Goal: Information Seeking & Learning: Learn about a topic

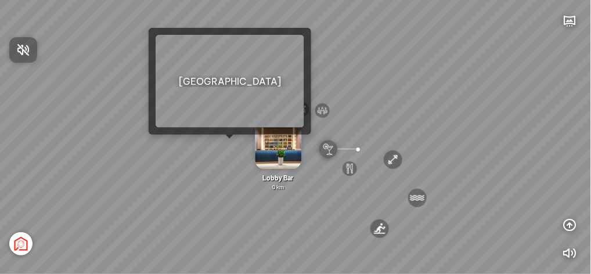
click at [230, 145] on div at bounding box center [295, 137] width 591 height 274
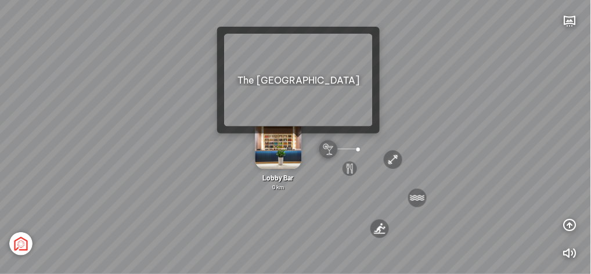
click at [303, 144] on div "Lobby Bar 0 km" at bounding box center [278, 149] width 67 height 84
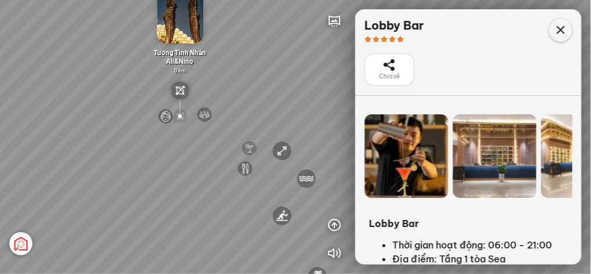
click at [560, 27] on icon at bounding box center [560, 30] width 14 height 14
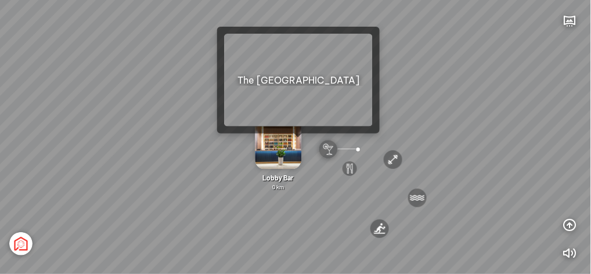
click at [298, 143] on img at bounding box center [278, 138] width 46 height 62
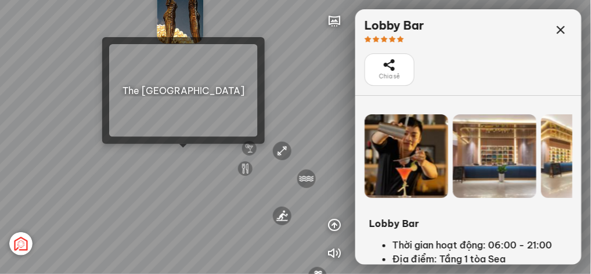
click at [183, 155] on div "[GEOGRAPHIC_DATA] 3.6 km KN Links [GEOGRAPHIC_DATA] 5.9 km Thể Thao Bãi Biển 0 …" at bounding box center [295, 137] width 591 height 274
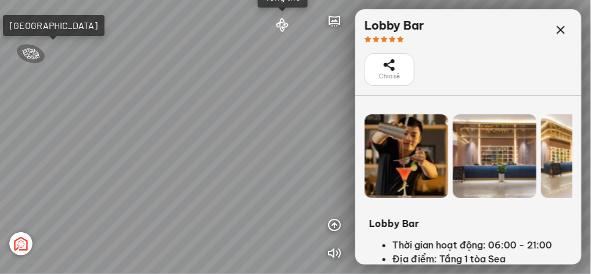
drag, startPoint x: 276, startPoint y: 153, endPoint x: 271, endPoint y: 149, distance: 7.0
click at [271, 149] on div "Light Tower [GEOGRAPHIC_DATA] Tổng thể [GEOGRAPHIC_DATA] [GEOGRAPHIC_DATA] Phố …" at bounding box center [295, 137] width 591 height 274
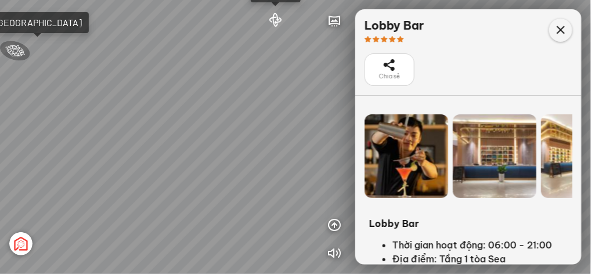
click at [566, 28] on icon at bounding box center [560, 30] width 14 height 14
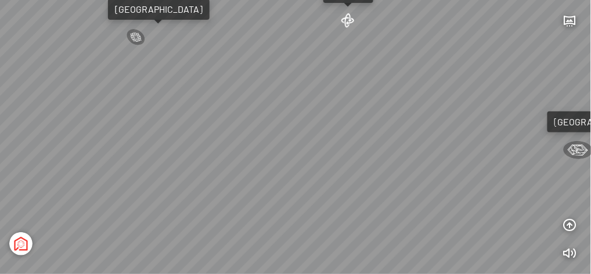
click at [398, 118] on div "Light Tower [GEOGRAPHIC_DATA] Tổng thể [GEOGRAPHIC_DATA] [GEOGRAPHIC_DATA] Phố …" at bounding box center [295, 137] width 591 height 274
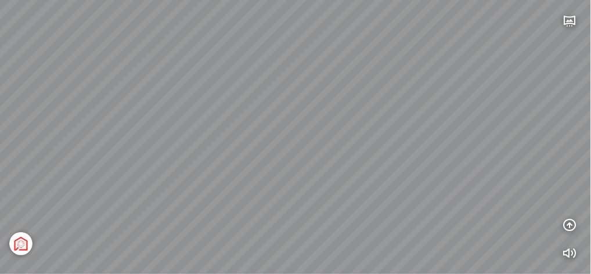
drag, startPoint x: 461, startPoint y: 117, endPoint x: 350, endPoint y: 72, distance: 118.9
click at [350, 72] on div "Light Tower [GEOGRAPHIC_DATA] Tổng thể [GEOGRAPHIC_DATA] [GEOGRAPHIC_DATA] Phố …" at bounding box center [295, 137] width 591 height 274
